Goal: Transaction & Acquisition: Obtain resource

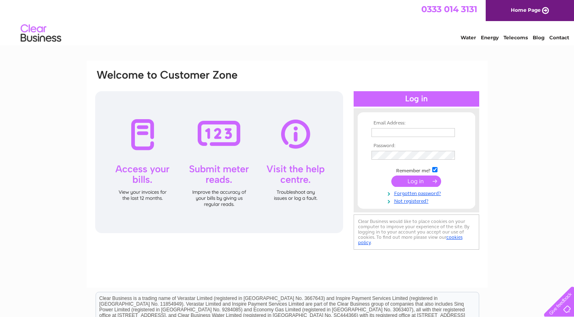
type input "lesley@campbellfuels.co.uk"
click at [414, 179] on input "submit" at bounding box center [416, 180] width 50 height 11
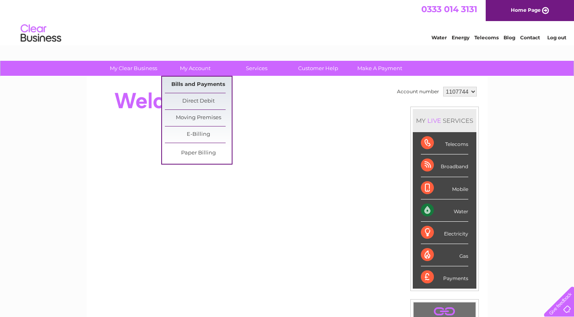
click at [201, 81] on link "Bills and Payments" at bounding box center [198, 85] width 67 height 16
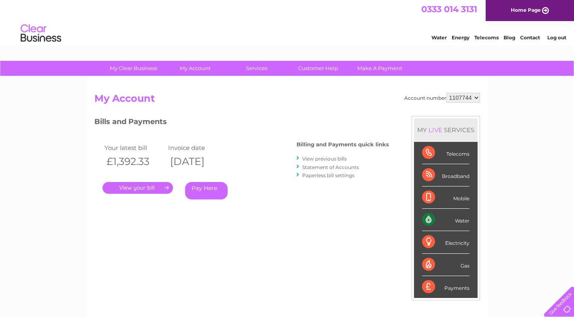
click at [143, 187] on link "." at bounding box center [137, 188] width 70 height 12
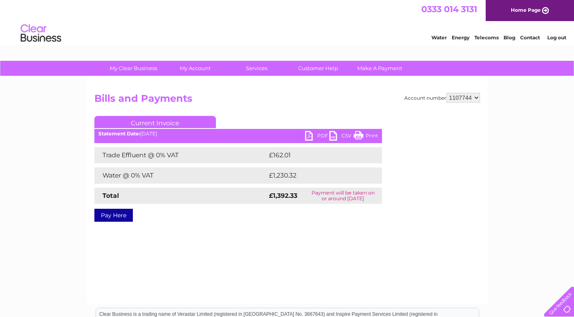
click at [309, 132] on link "PDF" at bounding box center [317, 137] width 24 height 12
click at [312, 135] on link "PDF" at bounding box center [317, 137] width 24 height 12
click at [558, 36] on link "Log out" at bounding box center [556, 37] width 19 height 6
